Goal: Task Accomplishment & Management: Manage account settings

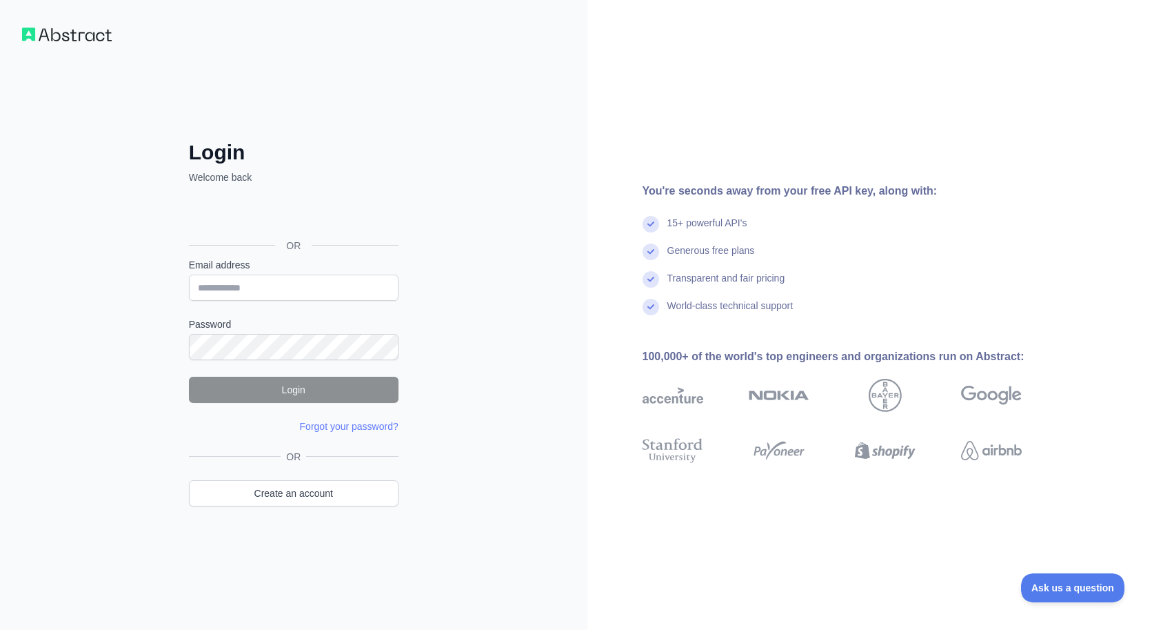
click at [319, 210] on div "Sign in with Google. Opens in new tab" at bounding box center [292, 214] width 207 height 30
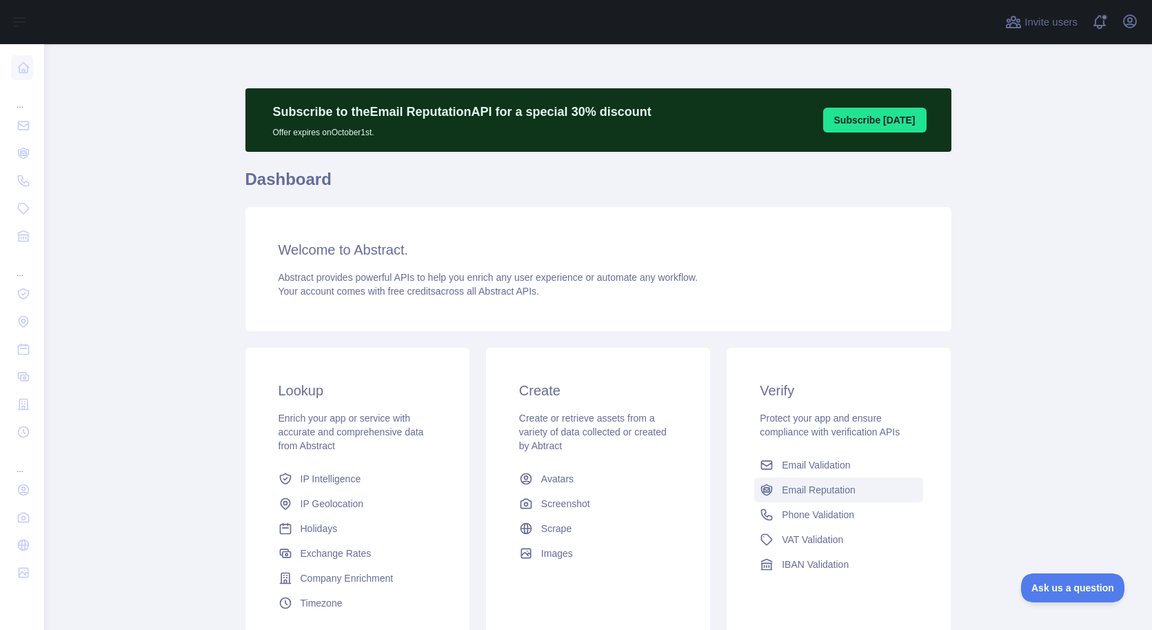
click at [850, 490] on span "Email Reputation" at bounding box center [819, 490] width 74 height 14
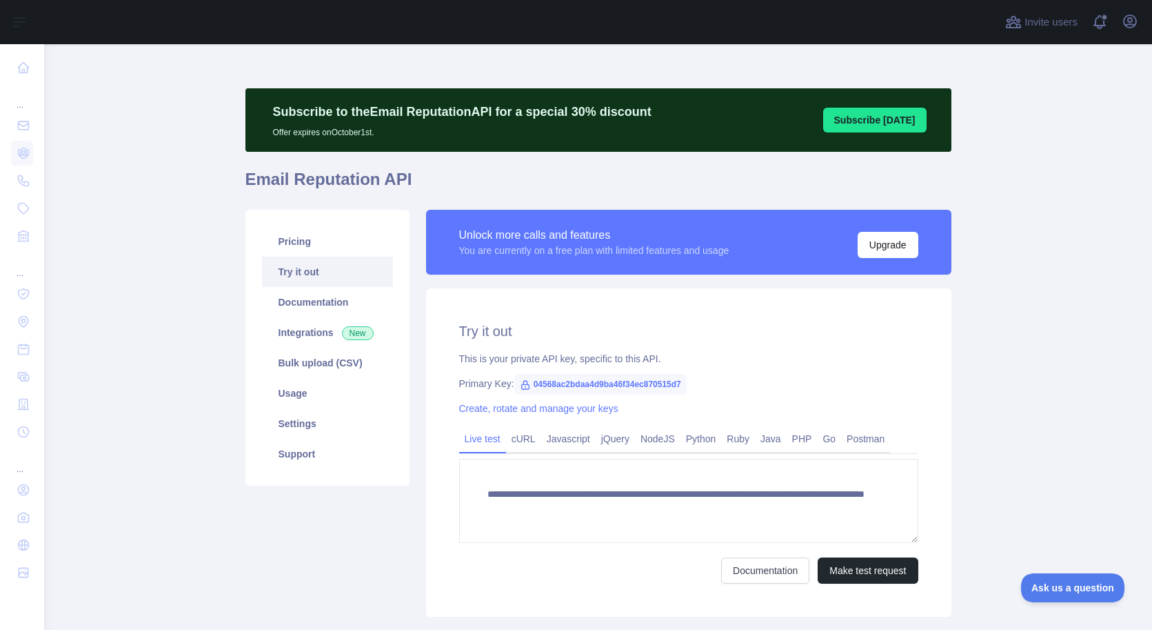
click at [307, 283] on link "Try it out" at bounding box center [327, 272] width 131 height 30
click at [313, 333] on link "Integrations New" at bounding box center [327, 332] width 131 height 30
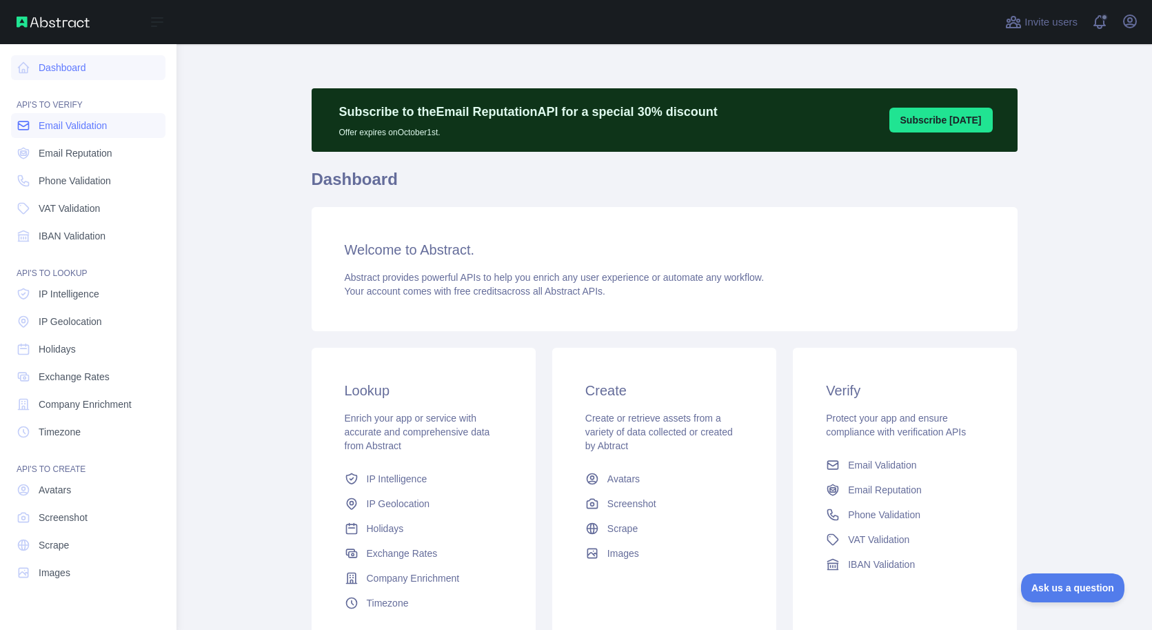
click at [94, 129] on span "Email Validation" at bounding box center [73, 126] width 68 height 14
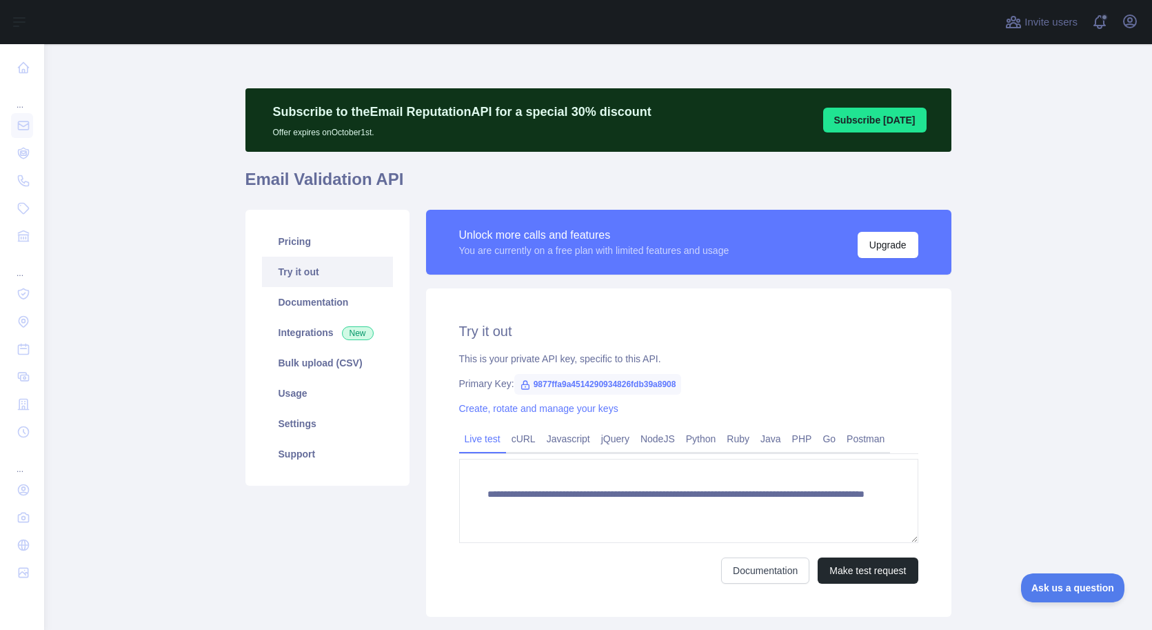
scroll to position [8, 0]
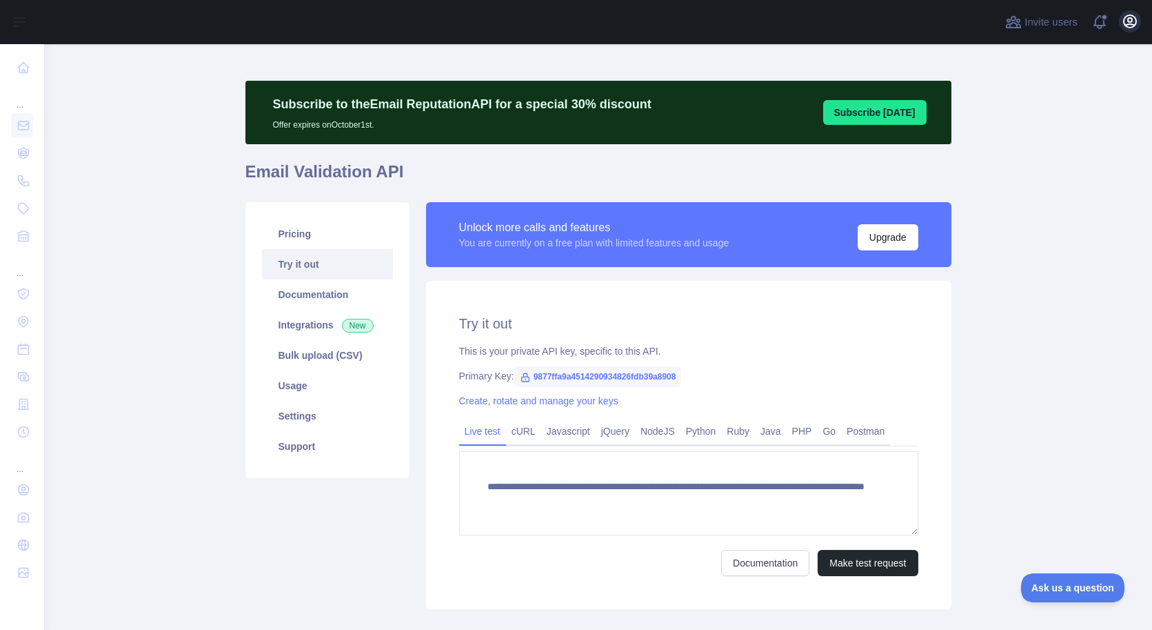
click at [1127, 28] on icon "button" at bounding box center [1130, 21] width 17 height 17
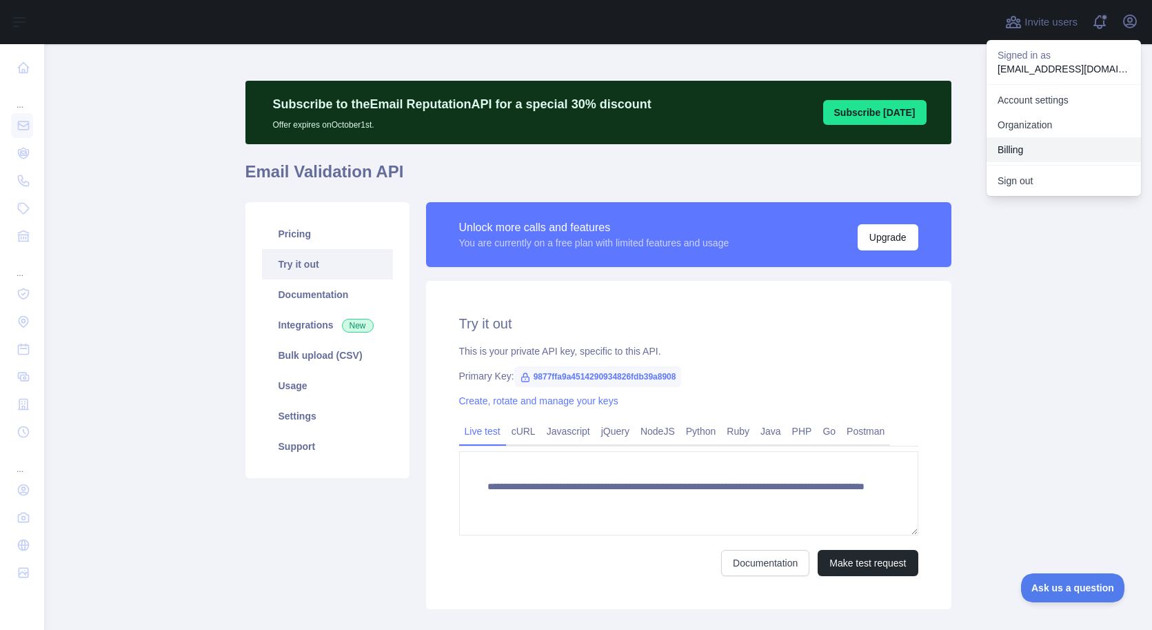
click at [1019, 146] on button "Billing" at bounding box center [1064, 149] width 154 height 25
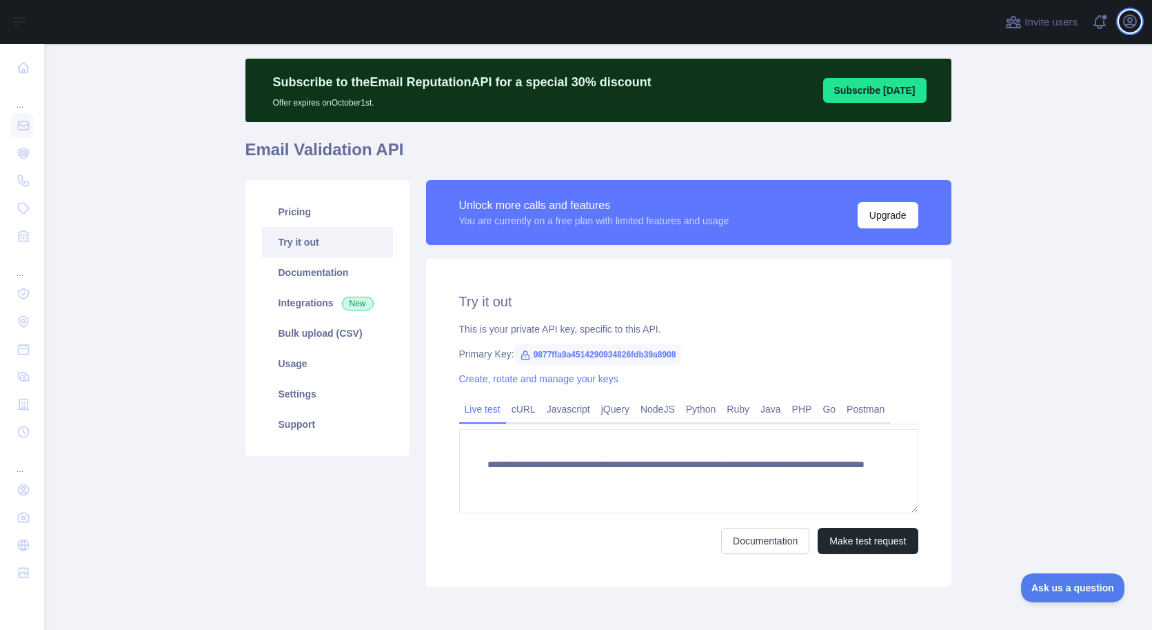
scroll to position [26, 0]
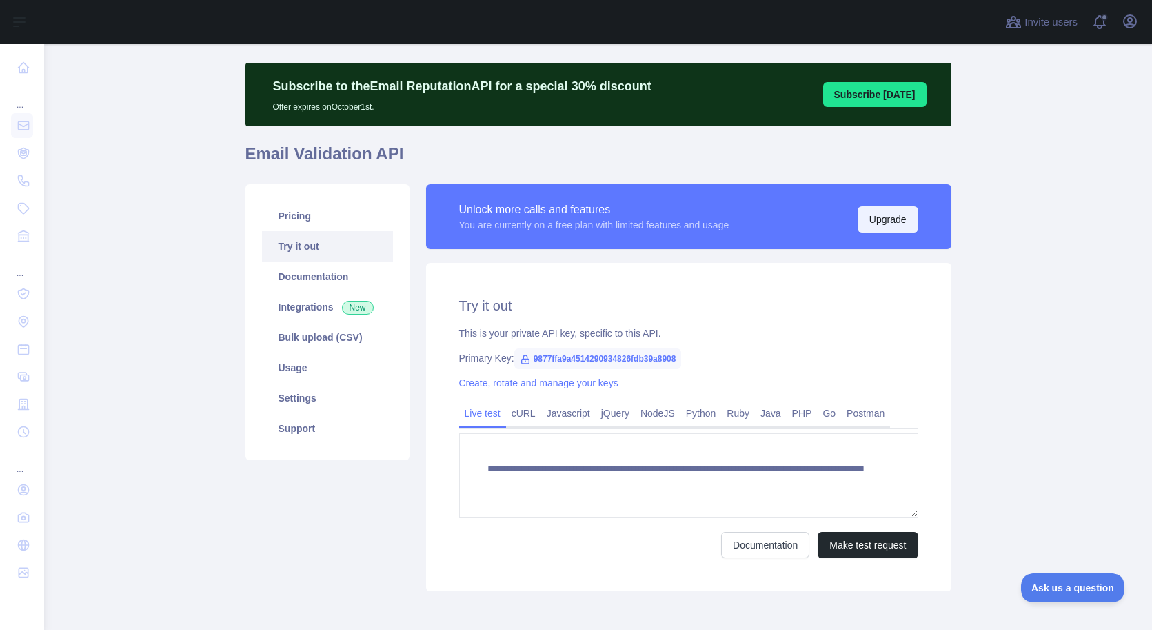
click at [896, 223] on button "Upgrade" at bounding box center [888, 219] width 61 height 26
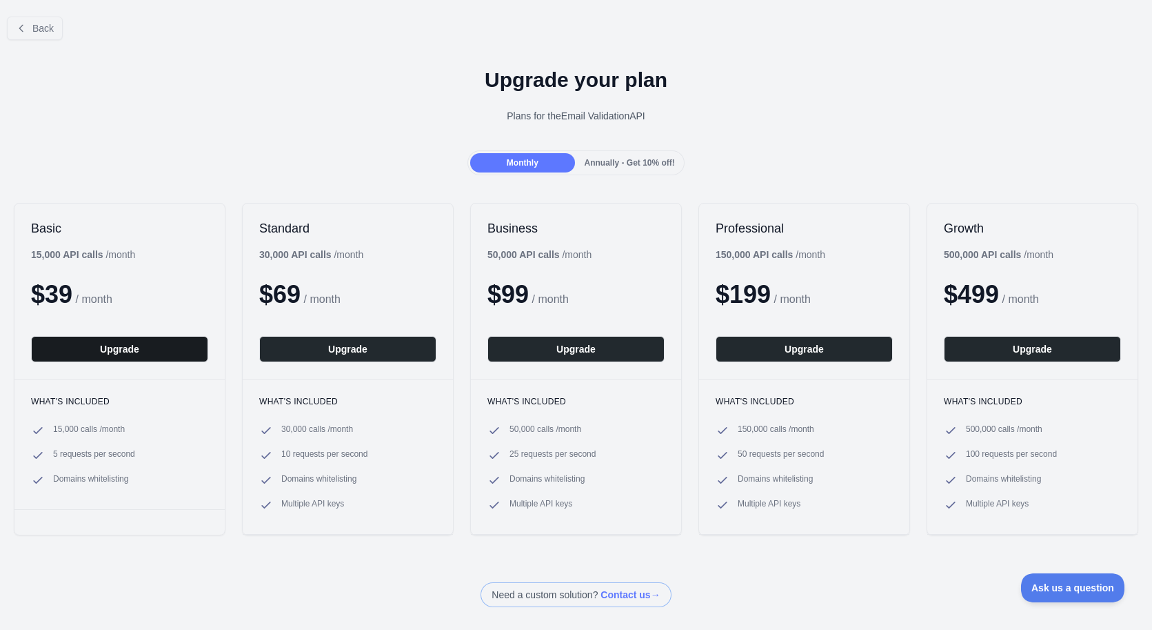
click at [119, 348] on button "Upgrade" at bounding box center [119, 349] width 177 height 26
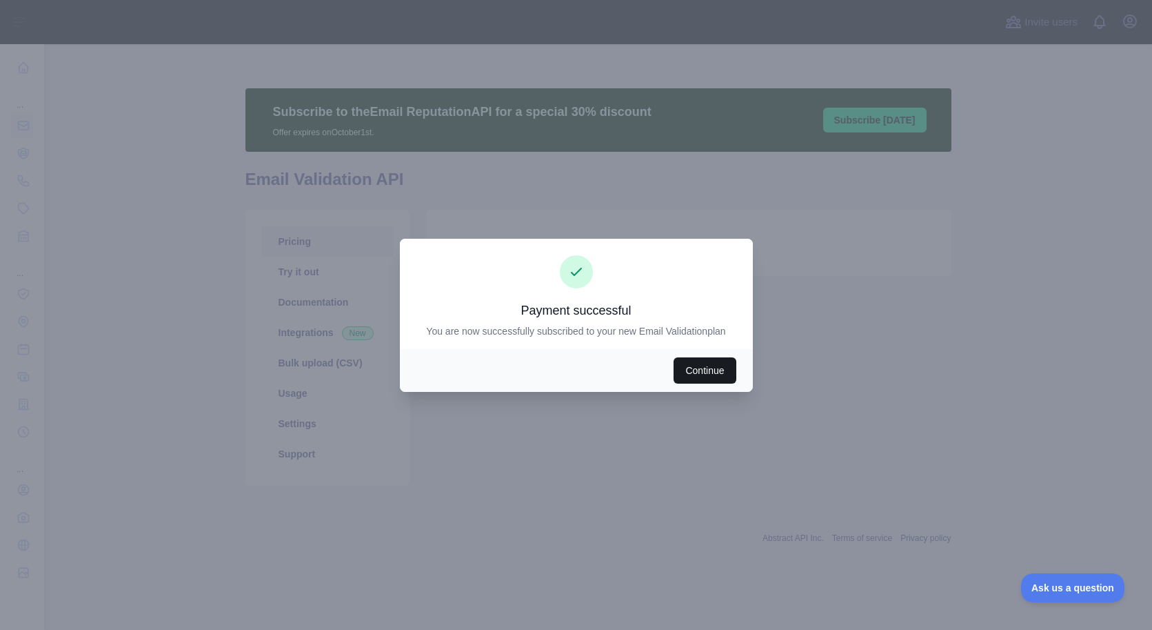
click at [710, 368] on button "Continue" at bounding box center [705, 370] width 62 height 26
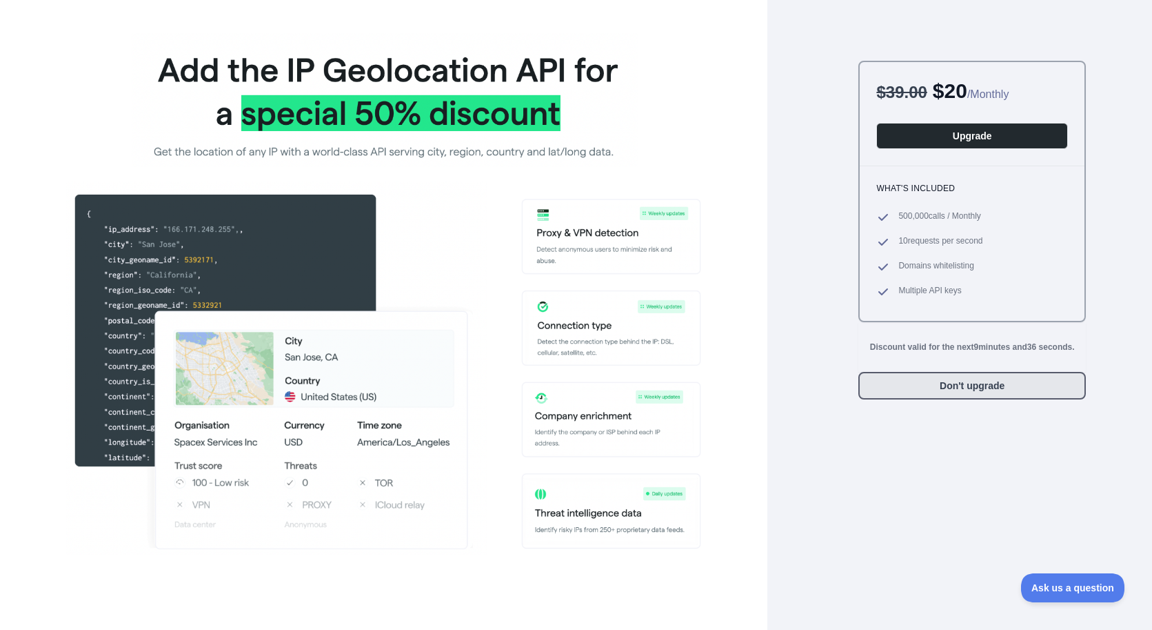
click at [970, 393] on button "Don't upgrade" at bounding box center [972, 386] width 228 height 28
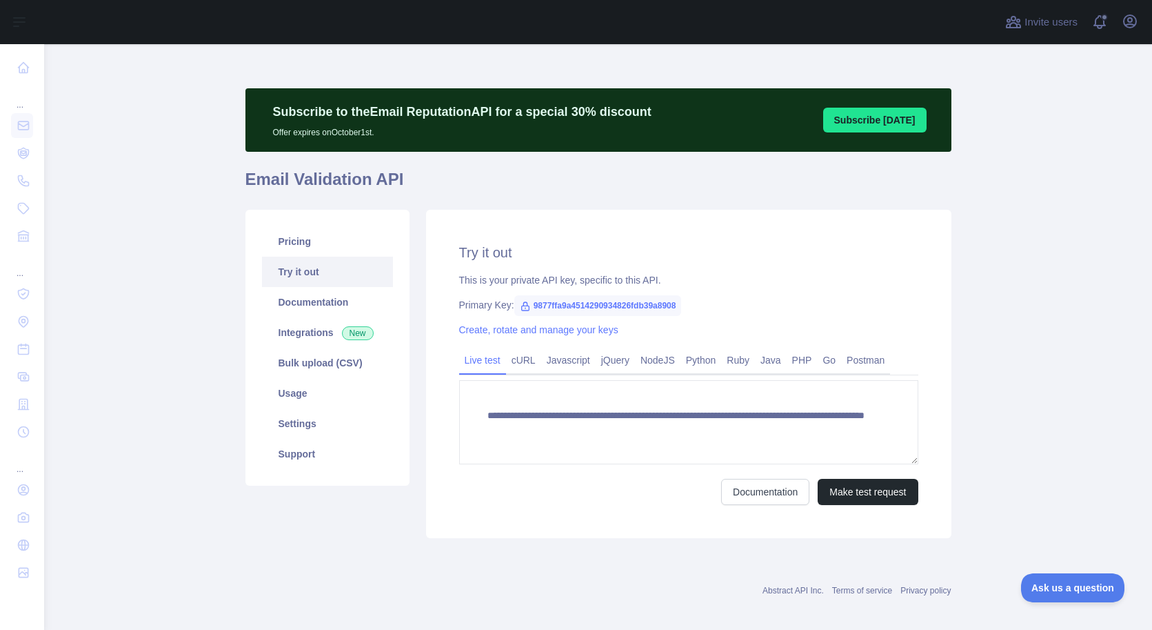
click at [563, 308] on span "9877ffa9a4514290934826fdb39a8908" at bounding box center [598, 305] width 168 height 21
click at [502, 327] on link "Create, rotate and manage your keys" at bounding box center [538, 329] width 159 height 11
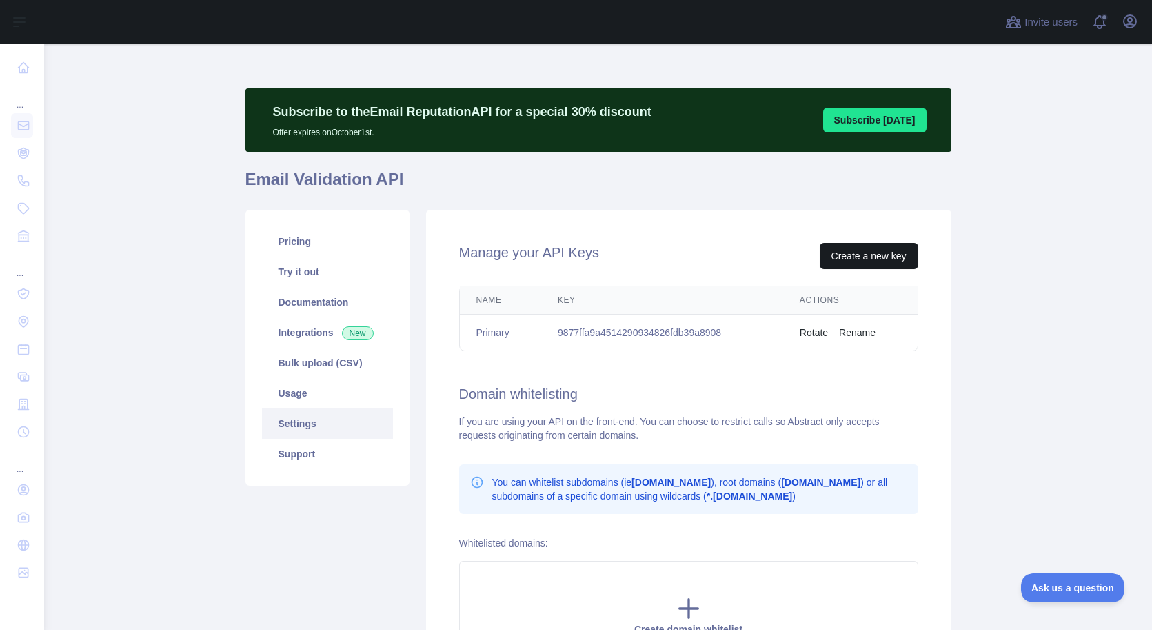
click at [875, 265] on button "Create a new key" at bounding box center [869, 256] width 99 height 26
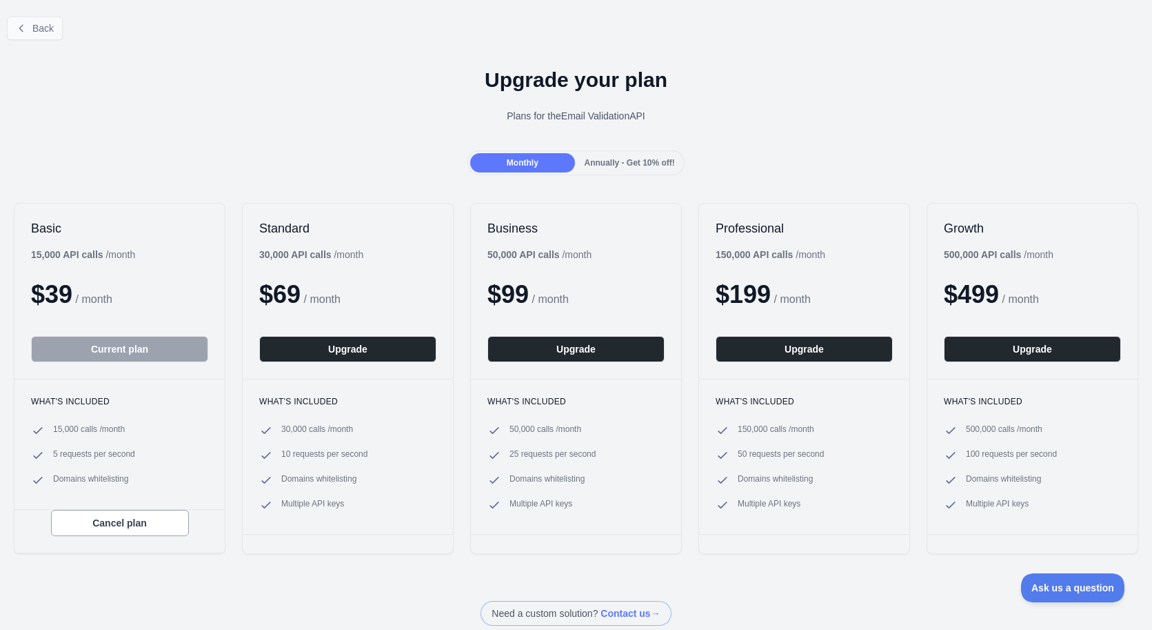
click at [28, 21] on button "Back" at bounding box center [35, 28] width 56 height 23
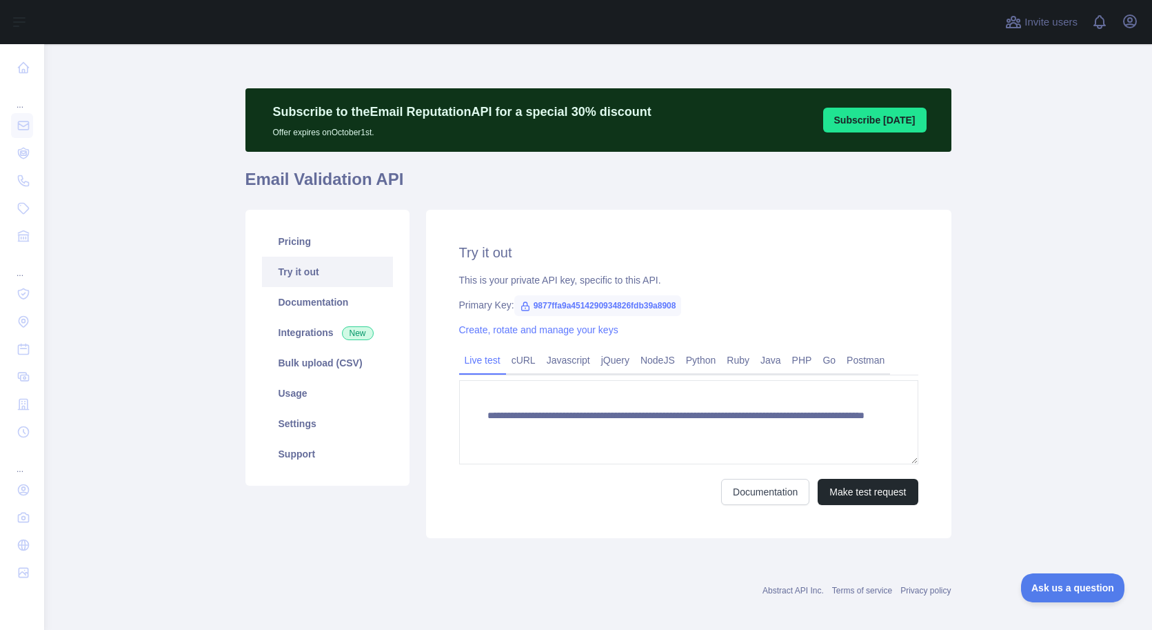
click at [569, 319] on div "**********" at bounding box center [688, 374] width 525 height 328
click at [568, 326] on link "Create, rotate and manage your keys" at bounding box center [538, 329] width 159 height 11
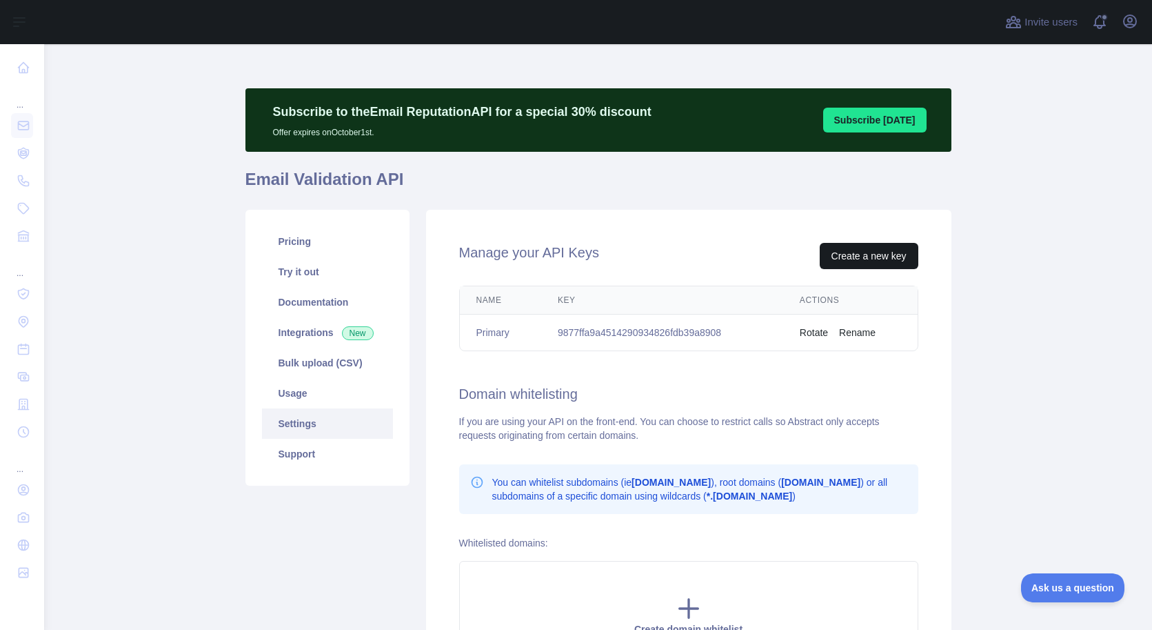
click at [867, 257] on button "Create a new key" at bounding box center [869, 256] width 99 height 26
click at [674, 330] on td "9877ffa9a4514290934826fdb39a8908" at bounding box center [662, 332] width 242 height 37
click at [679, 330] on td "9877ffa9a4514290934826fdb39a8908" at bounding box center [662, 332] width 242 height 37
copy td "9877ffa9a4514290934826fdb39a8908"
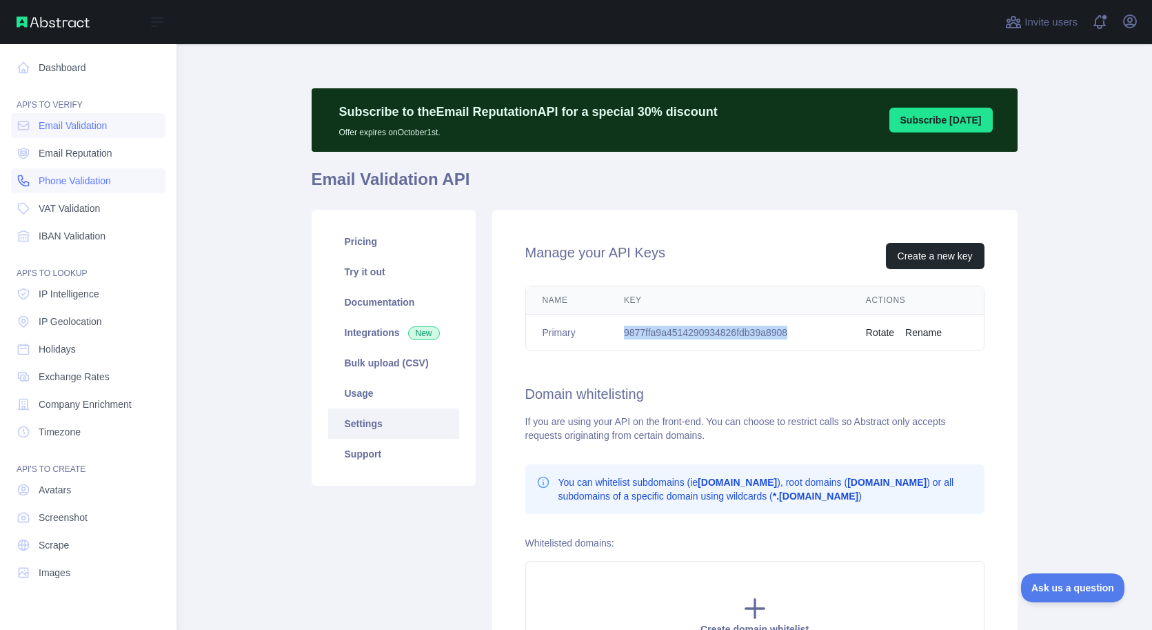
click at [77, 181] on span "Phone Validation" at bounding box center [75, 181] width 72 height 14
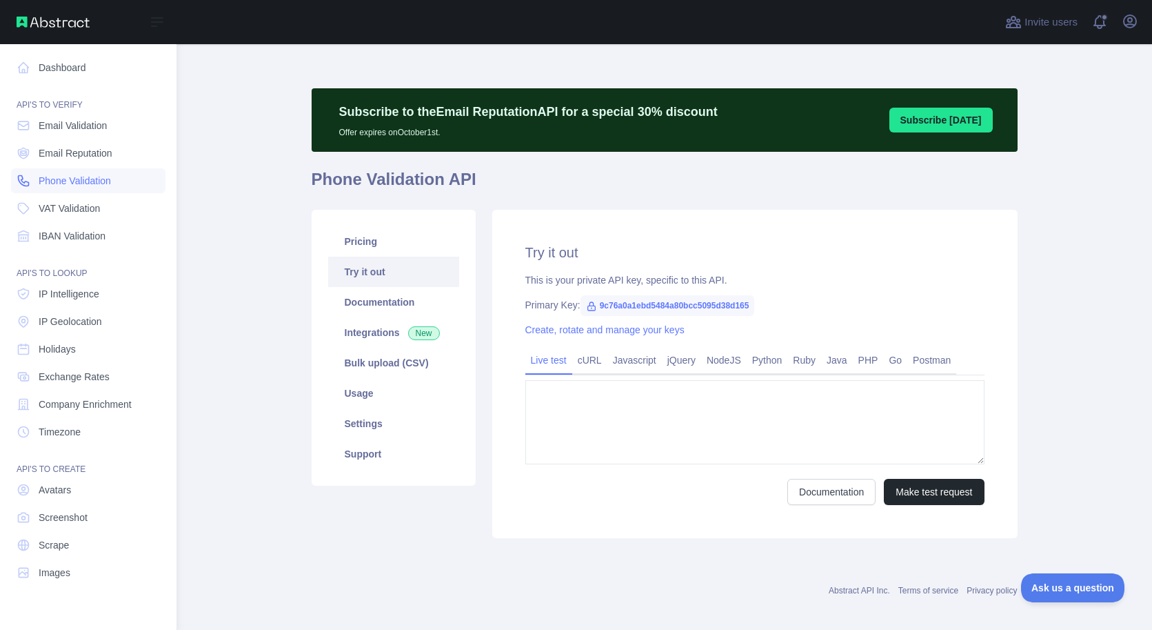
type textarea "**********"
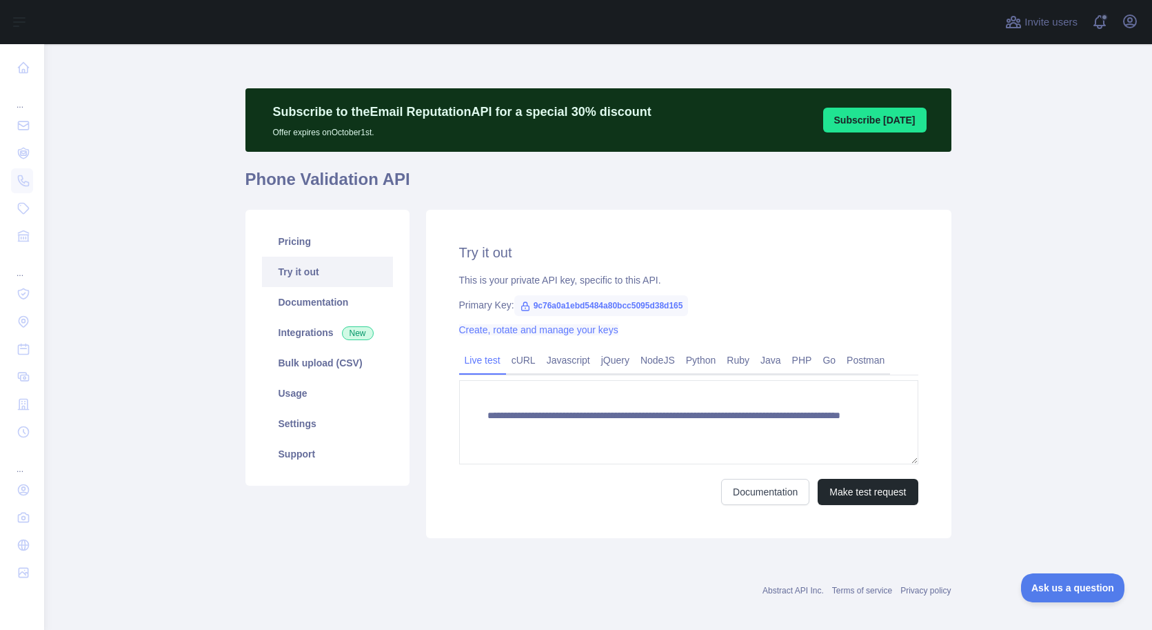
click at [542, 328] on link "Create, rotate and manage your keys" at bounding box center [538, 329] width 159 height 11
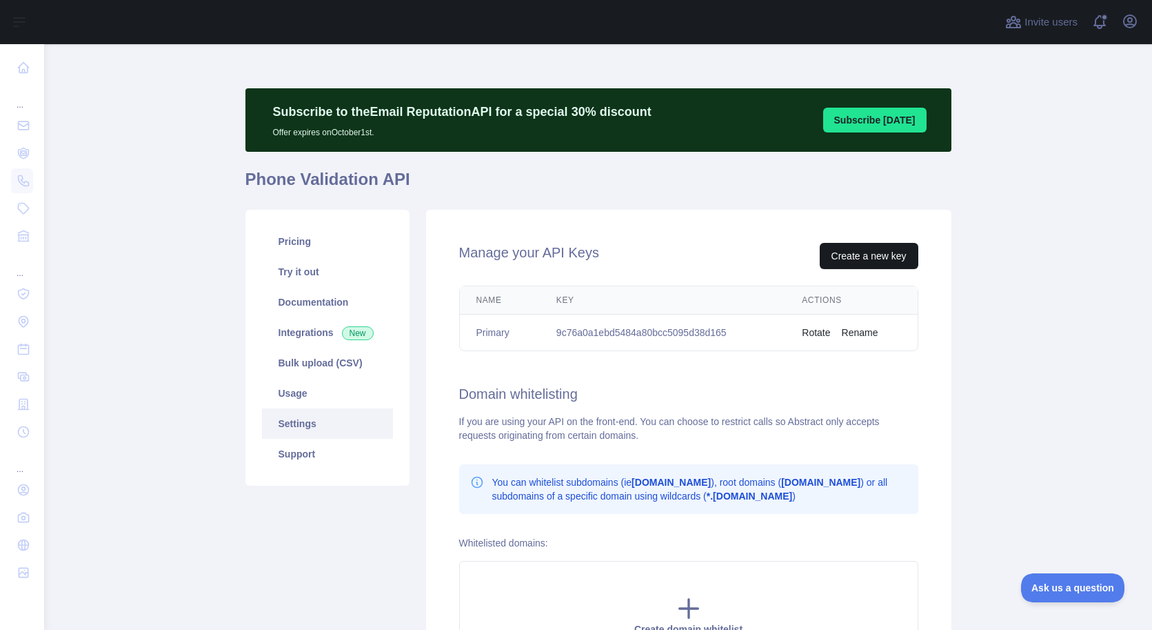
click at [863, 249] on button "Create a new key" at bounding box center [869, 256] width 99 height 26
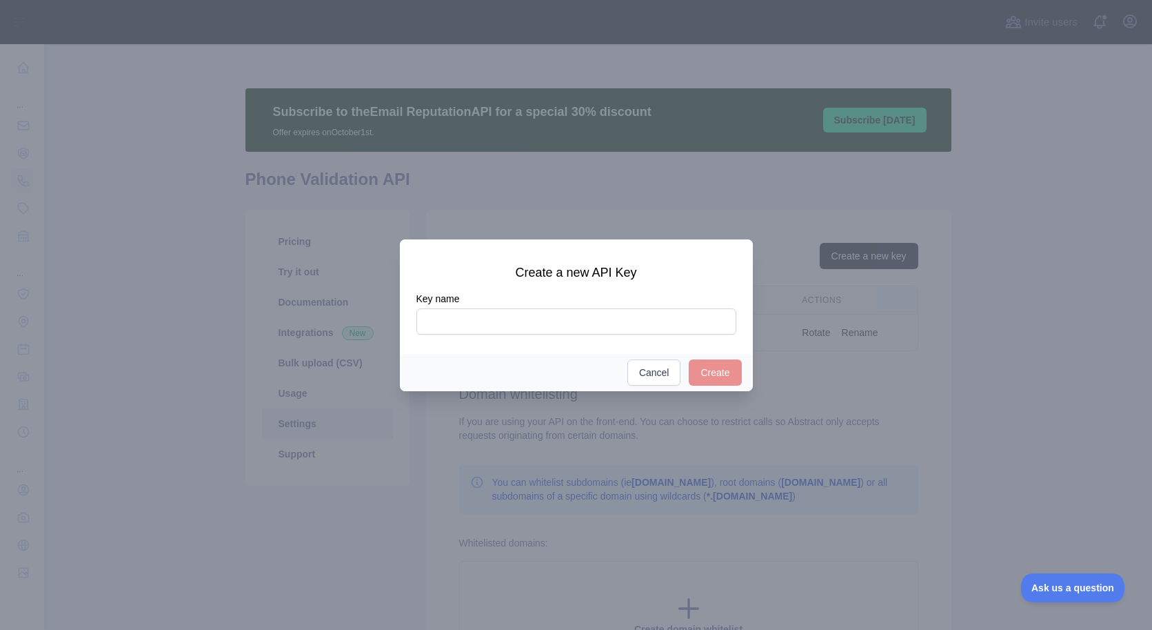
click at [708, 321] on input "Key name" at bounding box center [576, 321] width 320 height 26
type input "**********"
click at [722, 372] on button "Create" at bounding box center [715, 372] width 52 height 26
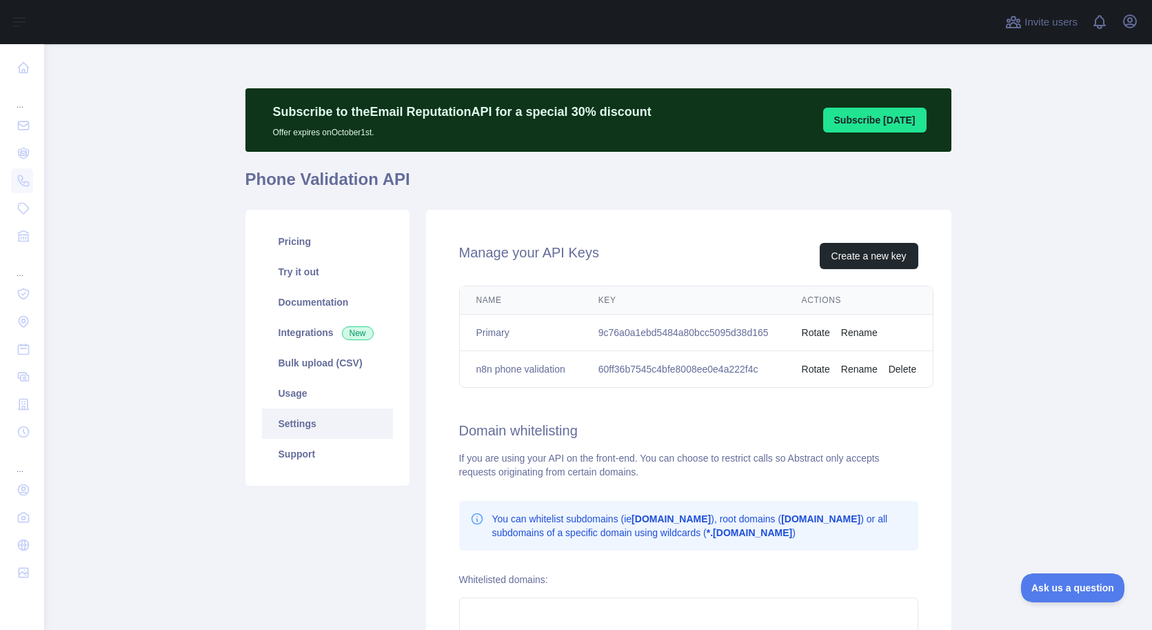
click at [703, 365] on td "60ff36b7545c4bfe8008ee0e4a222f4c" at bounding box center [683, 369] width 203 height 37
copy td "60ff36b7545c4bfe8008ee0e4a222f4c"
